Goal: Browse casually

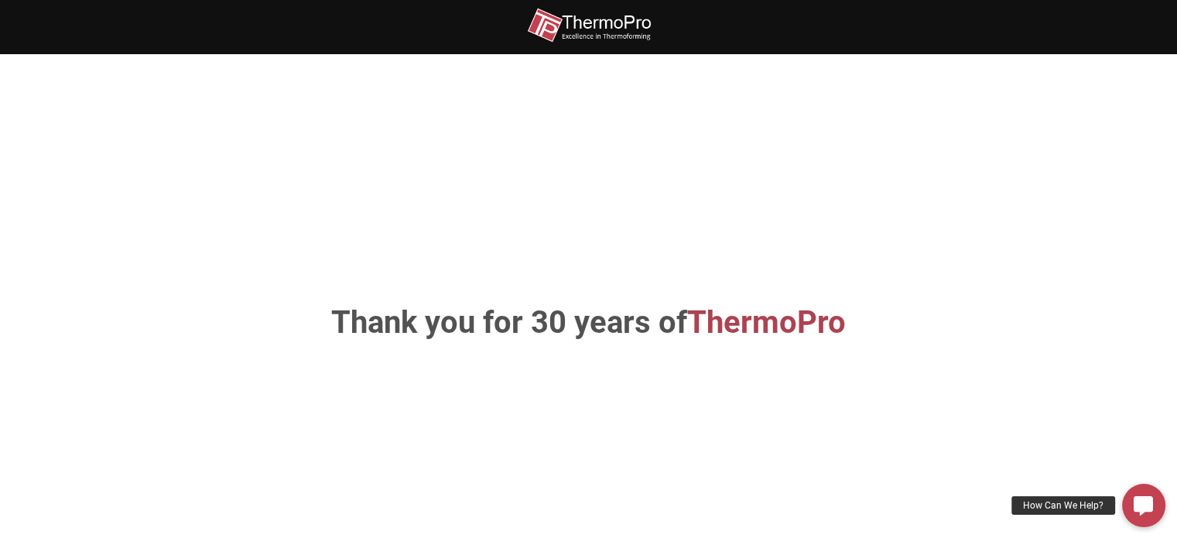
click at [603, 323] on h1 "Thank you for 30 years of ThermoPro" at bounding box center [589, 322] width 812 height 31
click at [758, 327] on span "ThermoPro" at bounding box center [766, 322] width 159 height 36
click at [593, 26] on img at bounding box center [589, 25] width 124 height 35
